Goal: Task Accomplishment & Management: Manage account settings

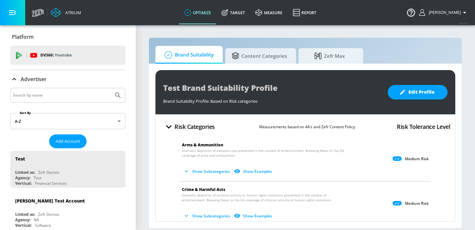
click at [82, 96] on input "Search by name" at bounding box center [62, 95] width 98 height 8
type input "mfs"
click at [111, 88] on button "Submit Search" at bounding box center [118, 95] width 14 height 14
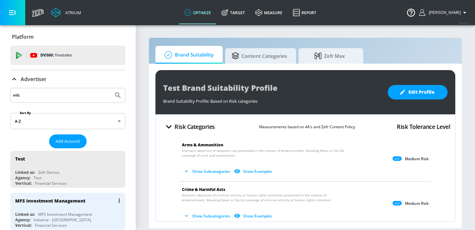
click at [60, 206] on div "MFS Investment Management" at bounding box center [69, 200] width 108 height 15
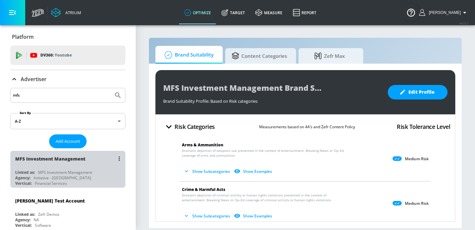
click at [55, 181] on div "Financial Services" at bounding box center [51, 183] width 32 height 5
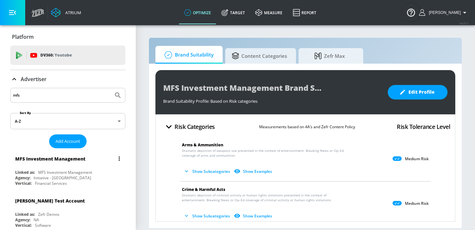
click at [72, 169] on div "MFS Investment Management Linked as: MFS Investment Management Agency: Initiati…" at bounding box center [67, 169] width 115 height 37
click at [84, 177] on div "Agency: Initiative - [GEOGRAPHIC_DATA]" at bounding box center [69, 177] width 108 height 5
click at [61, 176] on div "Agency: Initiative - [GEOGRAPHIC_DATA]" at bounding box center [69, 177] width 108 height 5
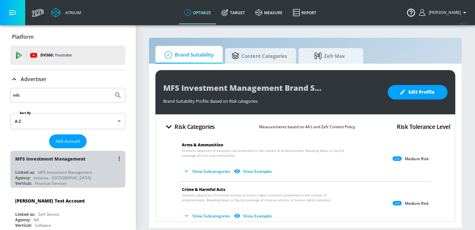
click at [61, 176] on div "Agency: Initiative - [GEOGRAPHIC_DATA]" at bounding box center [69, 177] width 108 height 5
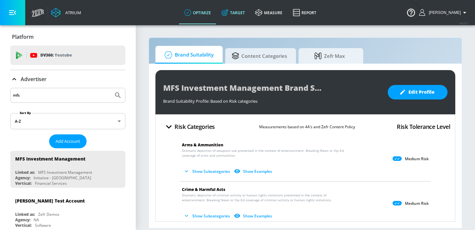
click at [242, 13] on link "Target" at bounding box center [233, 12] width 34 height 23
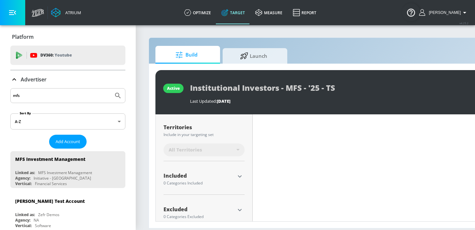
scroll to position [181, 0]
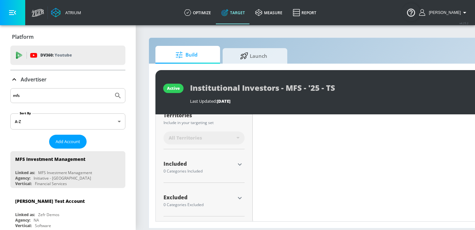
type input "0.53"
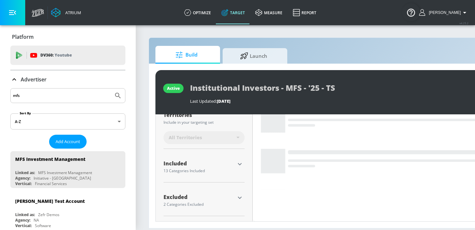
scroll to position [173, 0]
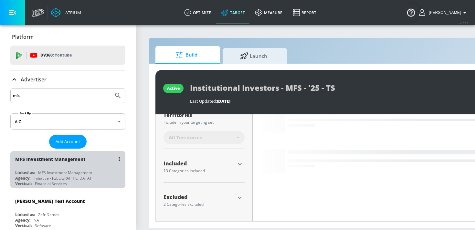
click at [74, 163] on div "MFS Investment Management" at bounding box center [69, 158] width 108 height 15
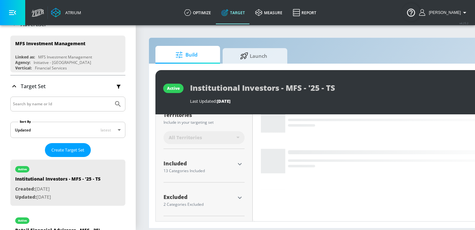
scroll to position [60, 0]
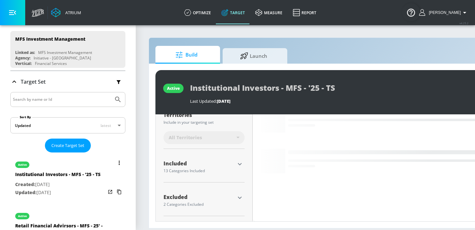
click at [63, 173] on div "Institutional Investors - MFS - '25 - TS" at bounding box center [57, 175] width 85 height 9
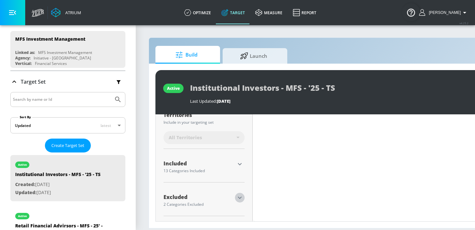
click at [240, 196] on icon "button" at bounding box center [240, 198] width 8 height 8
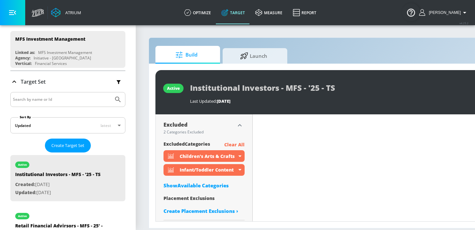
scroll to position [250, 0]
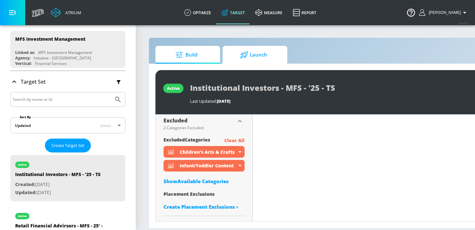
click at [240, 53] on icon at bounding box center [244, 54] width 8 height 7
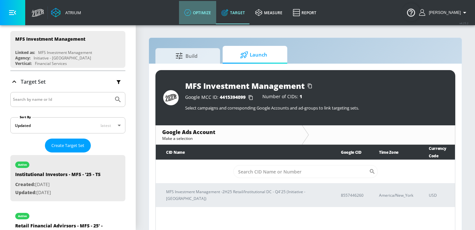
click at [204, 16] on link "optimize" at bounding box center [197, 12] width 37 height 23
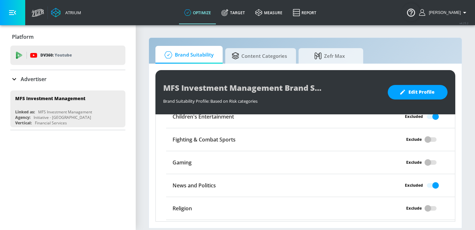
scroll to position [631, 0]
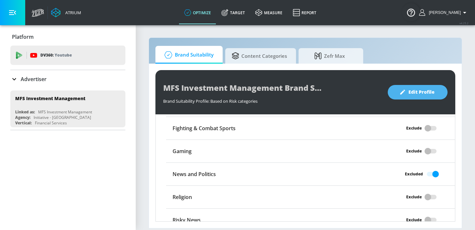
click at [404, 90] on icon "button" at bounding box center [402, 92] width 5 height 5
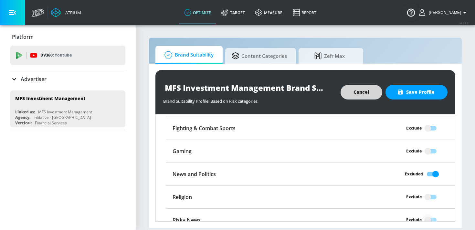
click at [430, 214] on input "Exclude" at bounding box center [427, 220] width 37 height 12
checkbox input "true"
click at [429, 191] on input "Exclude" at bounding box center [427, 197] width 37 height 12
checkbox input "true"
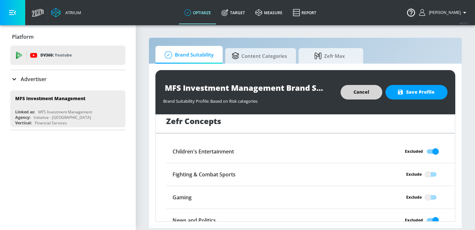
scroll to position [583, 0]
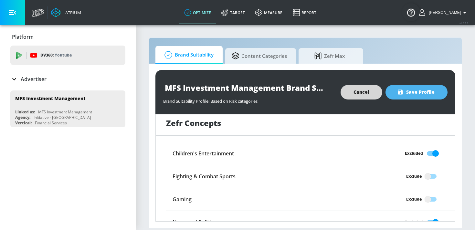
click at [421, 92] on span "Save Profile" at bounding box center [416, 92] width 36 height 8
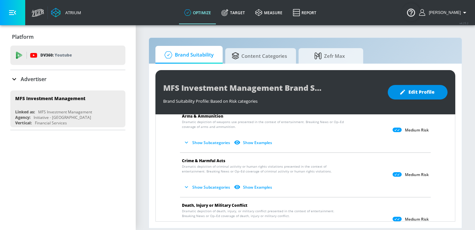
scroll to position [0, 0]
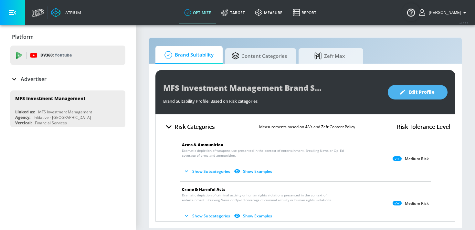
click at [406, 93] on span "Edit Profile" at bounding box center [417, 92] width 34 height 8
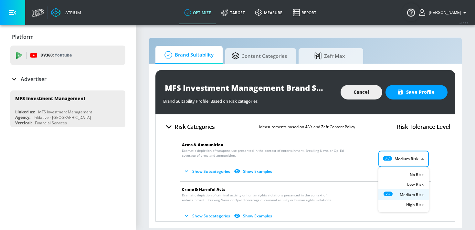
click at [403, 159] on body "Atrium optimize Target measure Report optimize Target measure Report v 4.25.2 K…" at bounding box center [237, 115] width 475 height 230
click at [399, 176] on icon at bounding box center [392, 174] width 18 height 5
type input "MINIMAL"
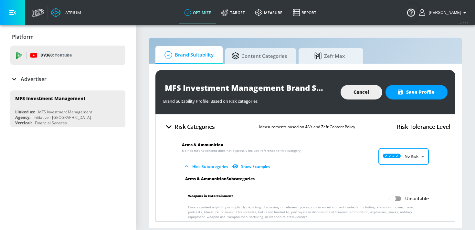
click at [419, 156] on body "Atrium optimize Target measure Report optimize Target measure Report v 4.25.2 K…" at bounding box center [237, 115] width 475 height 230
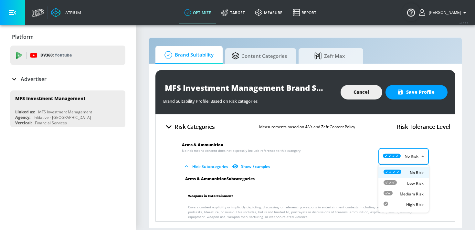
click at [449, 153] on div at bounding box center [237, 115] width 475 height 230
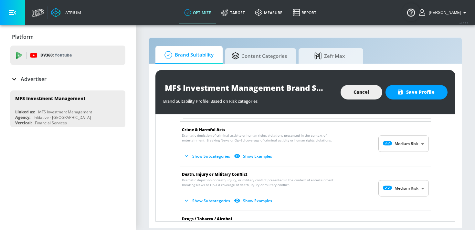
scroll to position [108, 0]
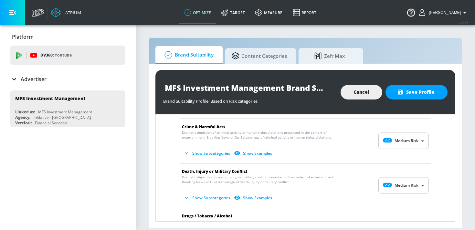
click at [411, 146] on body "Atrium optimize Target measure Report optimize Target measure Report v 4.25.2 K…" at bounding box center [237, 115] width 475 height 230
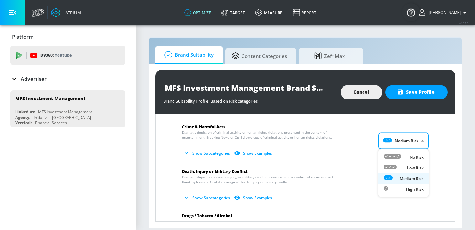
click at [403, 158] on div "No Risk" at bounding box center [403, 157] width 40 height 7
type input "MINIMAL"
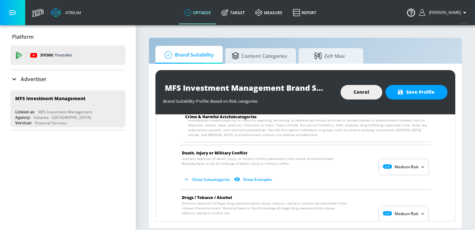
scroll to position [178, 0]
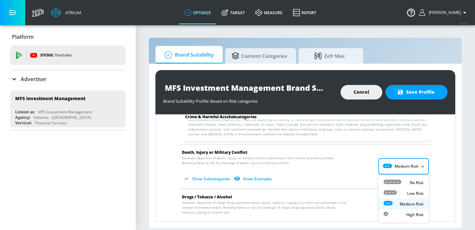
click at [405, 165] on body "Atrium optimize Target measure Report optimize Target measure Report v 4.25.2 K…" at bounding box center [237, 115] width 475 height 230
click at [396, 181] on icon at bounding box center [392, 182] width 18 height 5
type input "MINIMAL"
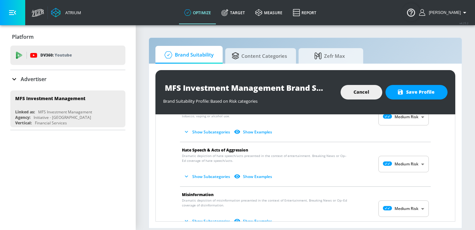
scroll to position [453, 0]
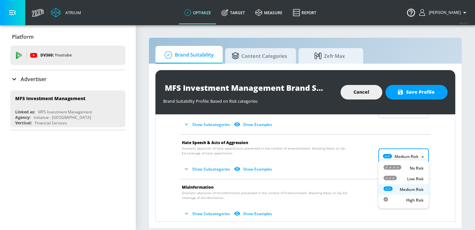
click at [409, 146] on body "Atrium optimize Target measure Report optimize Target measure Report v 4.25.2 K…" at bounding box center [237, 115] width 475 height 230
click at [403, 169] on div "No Risk" at bounding box center [403, 168] width 40 height 7
type input "MINIMAL"
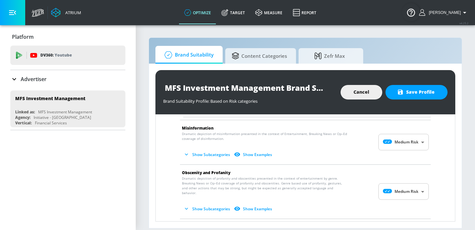
scroll to position [550, 0]
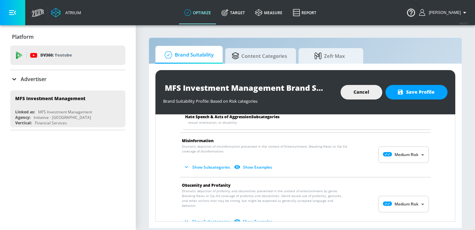
click at [409, 148] on body "Atrium optimize Target measure Report optimize Target measure Report v 4.25.2 K…" at bounding box center [237, 115] width 475 height 230
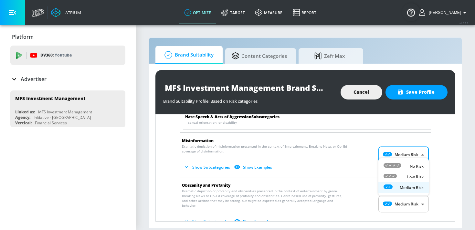
click at [401, 166] on icon at bounding box center [392, 165] width 18 height 5
type input "MINIMAL"
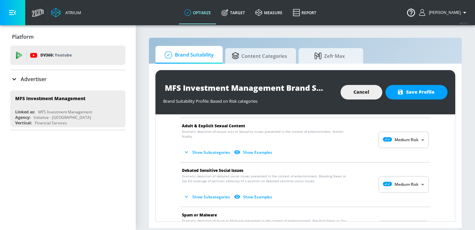
scroll to position [754, 0]
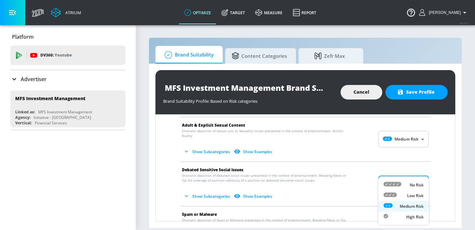
click at [420, 166] on body "Atrium optimize Target measure Report optimize Target measure Report v 4.25.2 K…" at bounding box center [237, 115] width 475 height 230
click at [408, 183] on div "No Risk" at bounding box center [403, 184] width 40 height 7
type input "MINIMAL"
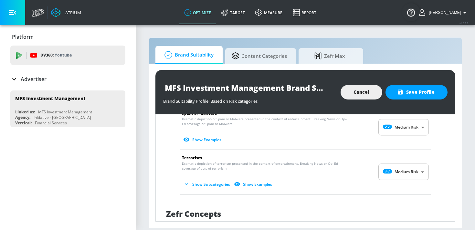
scroll to position [901, 0]
click at [414, 160] on body "Atrium optimize Target measure Report optimize Target measure Report v 4.25.2 K…" at bounding box center [237, 115] width 475 height 230
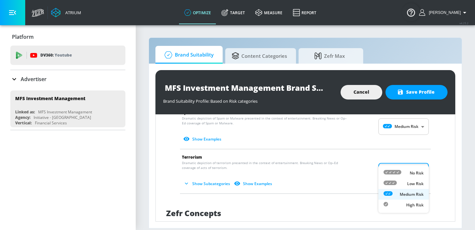
click at [402, 170] on div "No Risk" at bounding box center [403, 173] width 40 height 7
type input "MINIMAL"
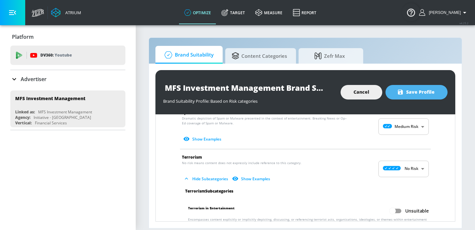
click at [411, 93] on span "Save Profile" at bounding box center [416, 92] width 36 height 8
